Goal: Task Accomplishment & Management: Use online tool/utility

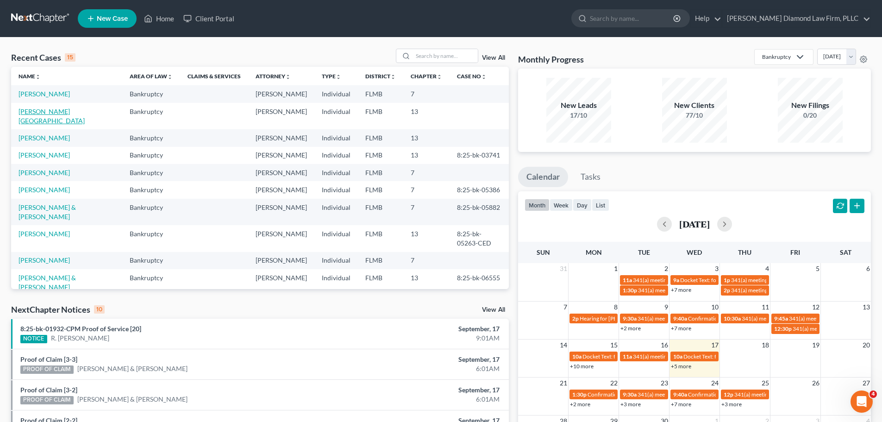
click at [44, 109] on link "[PERSON_NAME][GEOGRAPHIC_DATA]" at bounding box center [52, 115] width 66 height 17
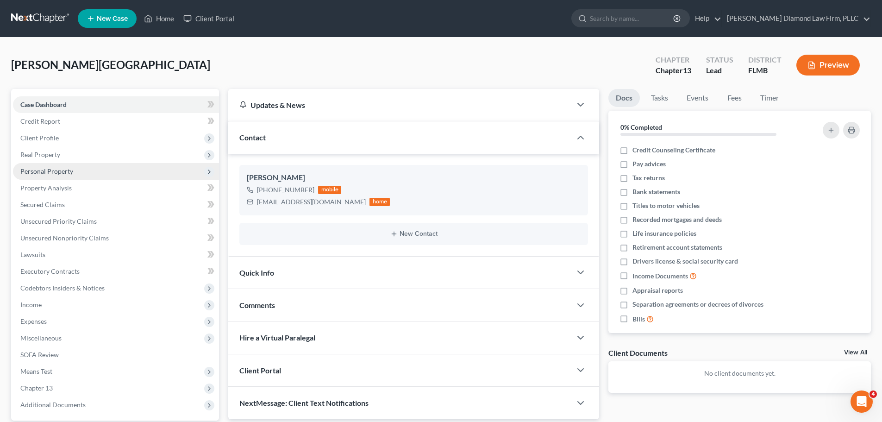
click at [46, 176] on span "Personal Property" at bounding box center [116, 171] width 206 height 17
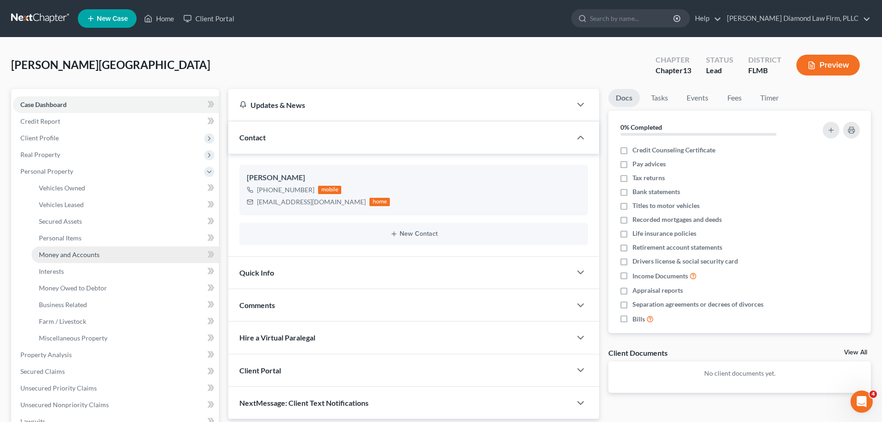
click at [50, 254] on span "Money and Accounts" at bounding box center [69, 254] width 61 height 8
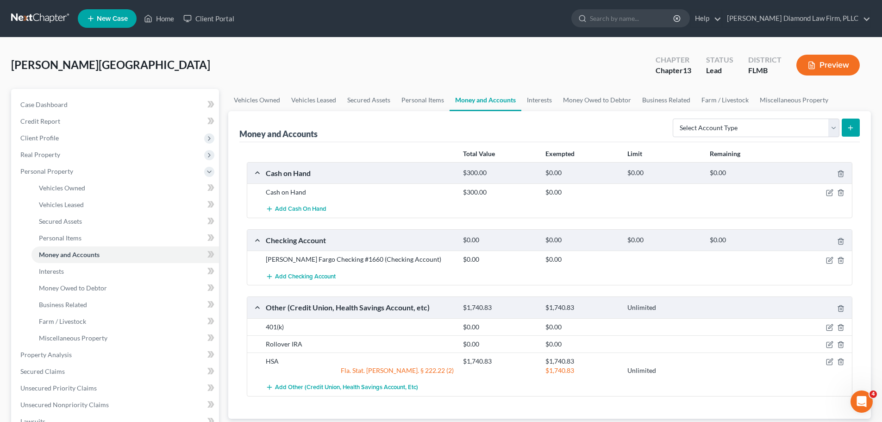
click at [16, 17] on link at bounding box center [40, 18] width 59 height 17
